Goal: Task Accomplishment & Management: Manage account settings

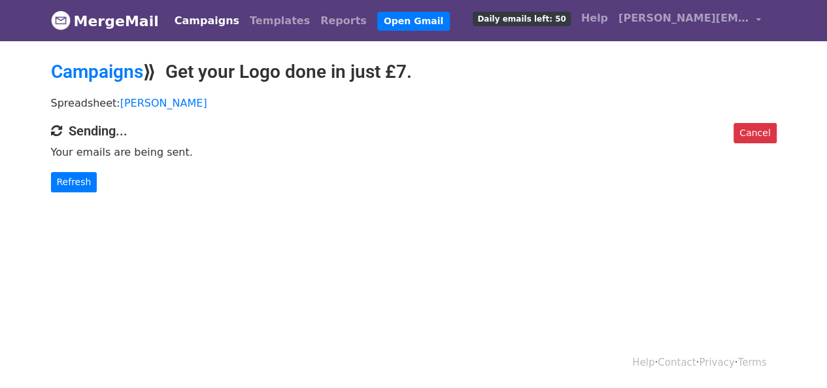
click at [64, 164] on div "Cancel Sending... Your emails are being sent. Refresh" at bounding box center [413, 157] width 745 height 69
click at [67, 175] on link "Refresh" at bounding box center [74, 182] width 46 height 20
click at [80, 165] on div "Cancel Sending... Your emails are being sent. Refresh" at bounding box center [413, 157] width 745 height 69
click at [77, 177] on link "Refresh" at bounding box center [74, 182] width 46 height 20
